Goal: Find specific page/section: Find specific page/section

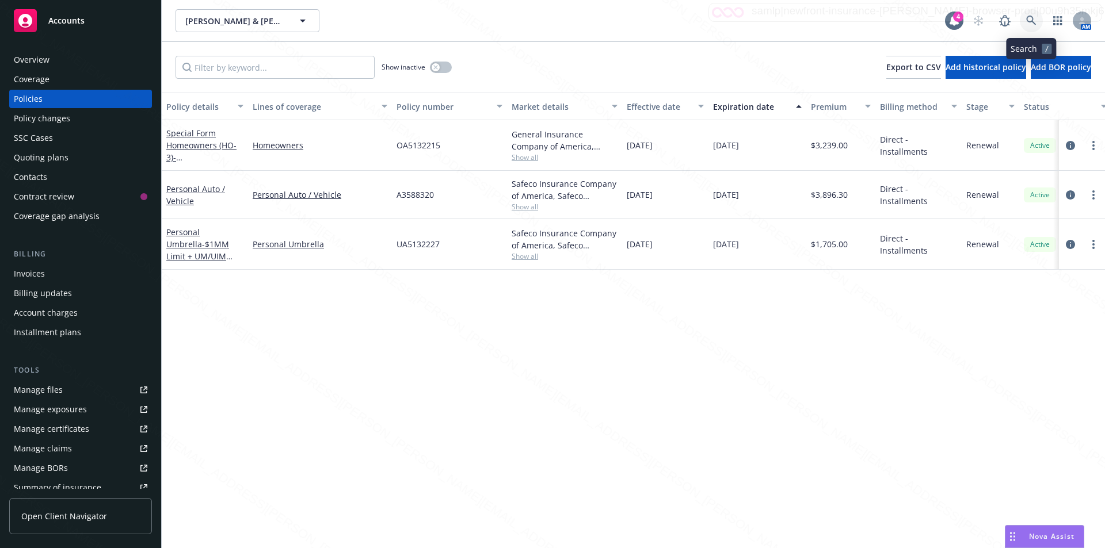
click at [1031, 20] on icon at bounding box center [1031, 21] width 10 height 10
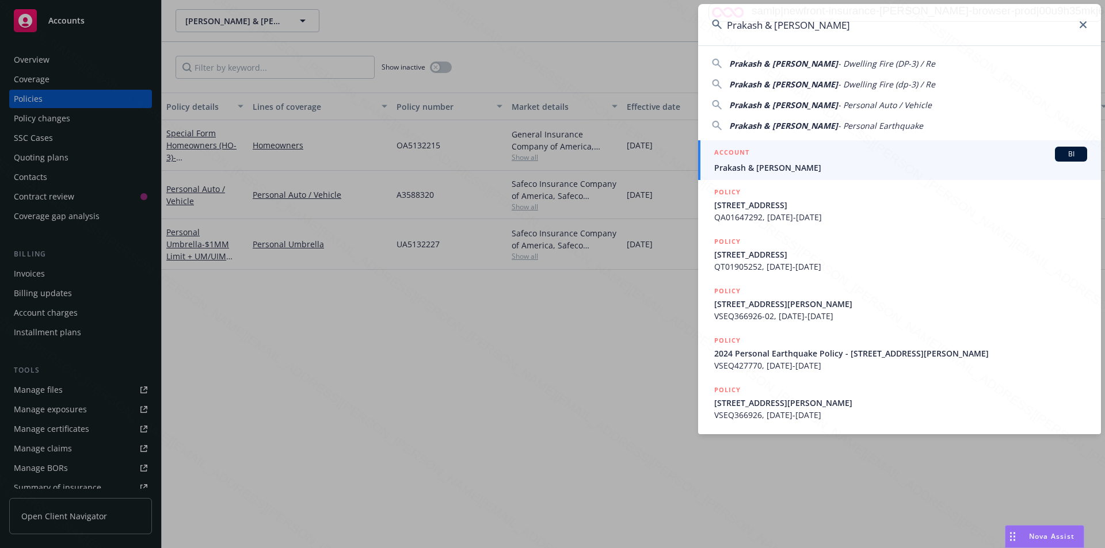
type input "Prakash & [PERSON_NAME]"
click at [805, 165] on span "Prakash & [PERSON_NAME]" at bounding box center [900, 168] width 373 height 12
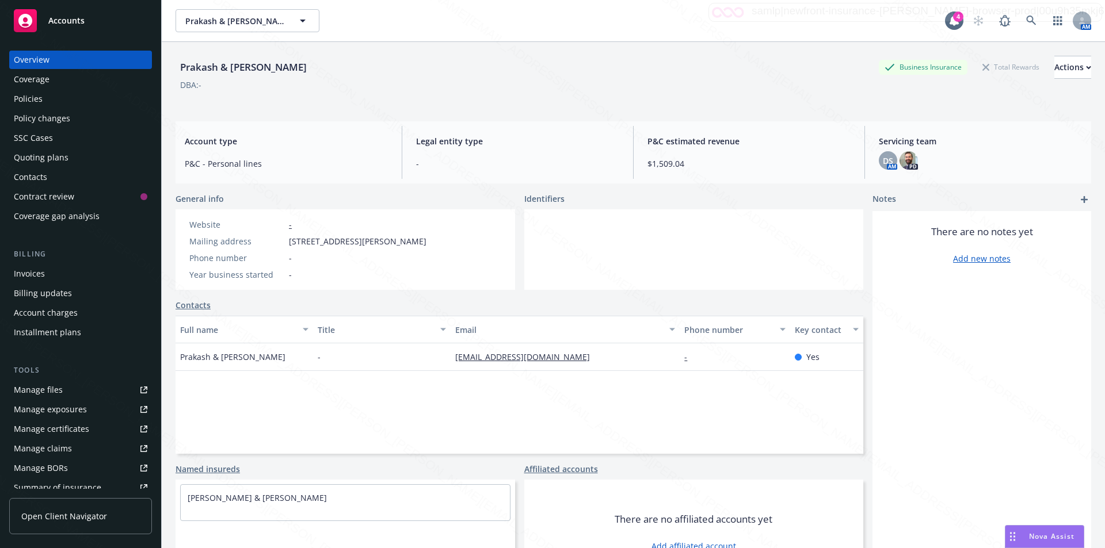
click at [35, 97] on div "Policies" at bounding box center [28, 99] width 29 height 18
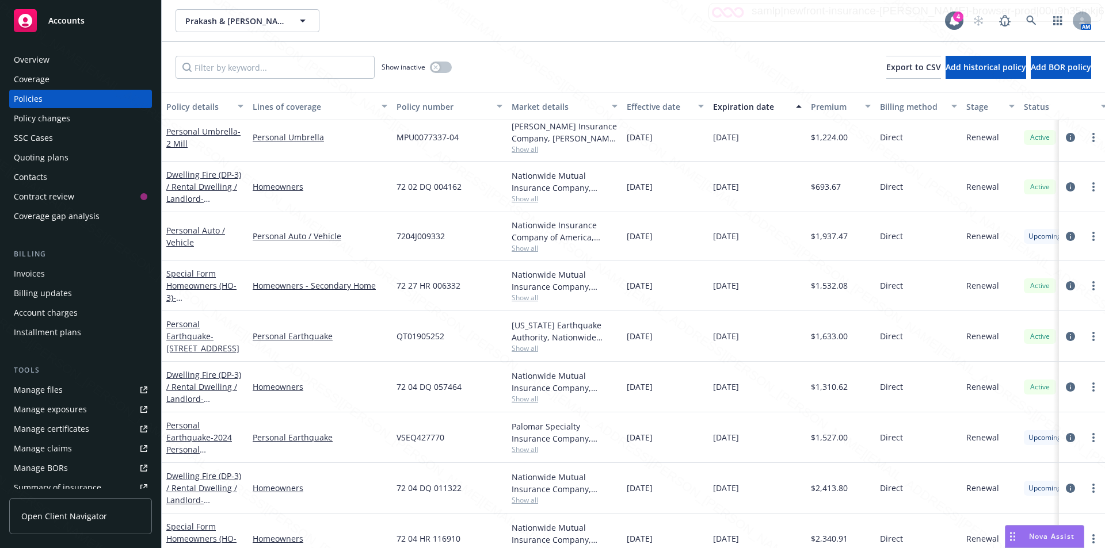
scroll to position [312, 0]
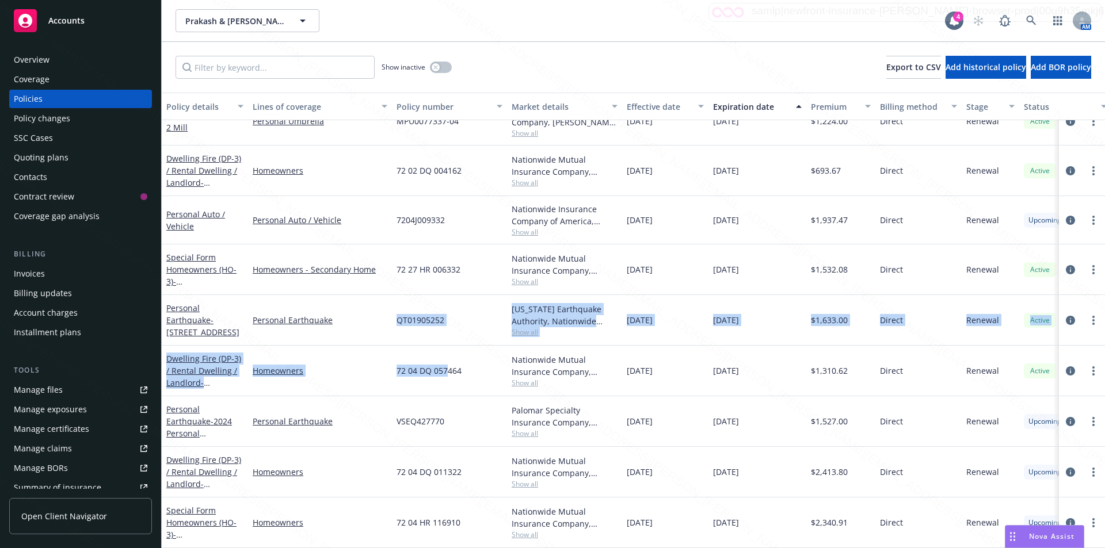
drag, startPoint x: 445, startPoint y: 338, endPoint x: 399, endPoint y: 335, distance: 46.1
click at [392, 332] on div "Dwelling Fire (DP-3) / Rental Dwelling / Landlord - [STREET_ADDRESS] Homeowners…" at bounding box center [717, 277] width 1110 height 460
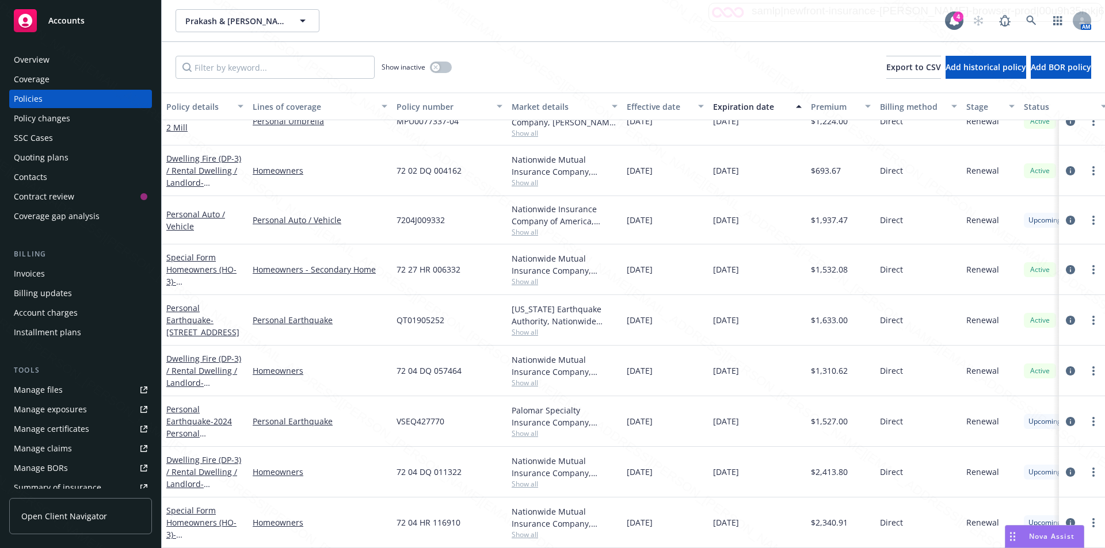
click at [452, 346] on div "72 04 DQ 057464" at bounding box center [449, 371] width 115 height 51
drag, startPoint x: 445, startPoint y: 314, endPoint x: 392, endPoint y: 306, distance: 53.5
click at [392, 306] on div "QT01905252" at bounding box center [449, 320] width 115 height 51
